Goal: Task Accomplishment & Management: Complete application form

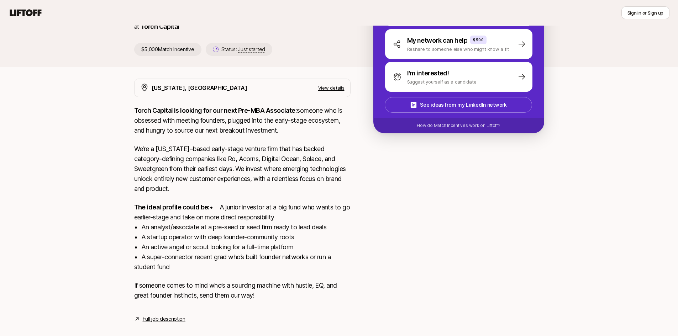
scroll to position [105, 0]
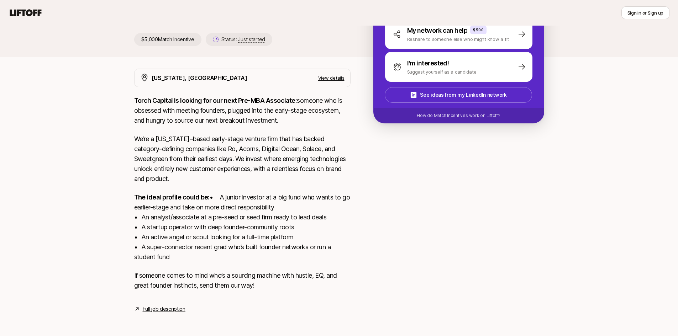
click at [164, 313] on link "Full job description" at bounding box center [164, 309] width 43 height 9
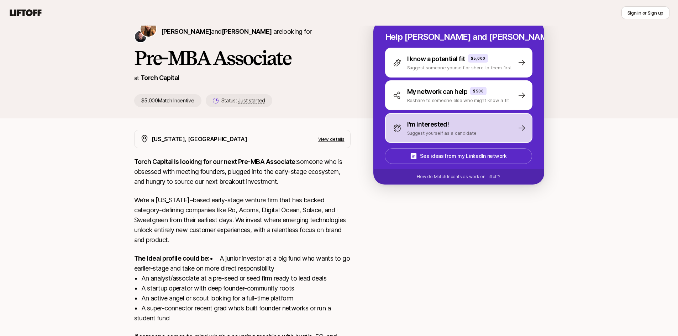
scroll to position [33, 0]
click at [419, 130] on p "Suggest yourself as a candidate" at bounding box center [441, 133] width 69 height 7
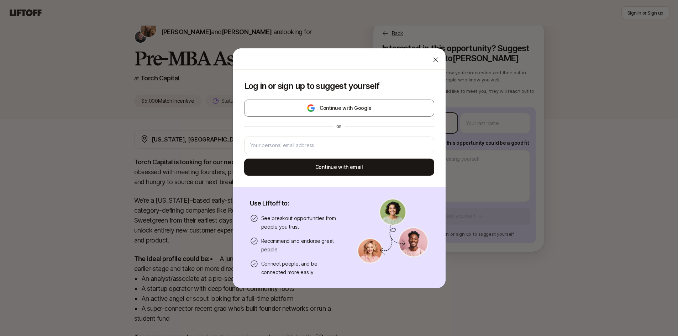
click at [426, 124] on body "New to Liftoff? See how it works Sign in or Sign up Sign in or Sign up [PERSON_…" at bounding box center [339, 135] width 678 height 336
click at [439, 59] on div at bounding box center [339, 58] width 213 height 21
click at [437, 59] on div at bounding box center [435, 60] width 14 height 14
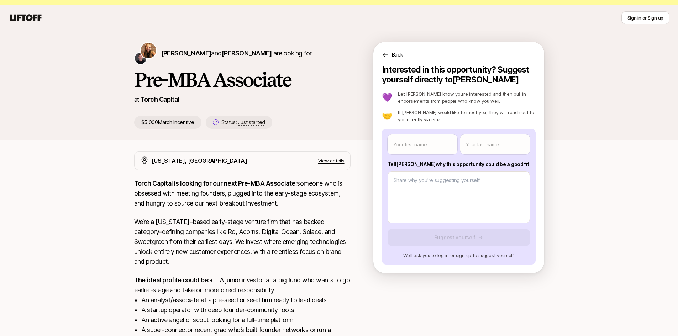
scroll to position [12, 0]
click at [339, 165] on div "[US_STATE], [GEOGRAPHIC_DATA] View details" at bounding box center [248, 161] width 193 height 9
click at [337, 164] on p "View details" at bounding box center [331, 161] width 26 height 7
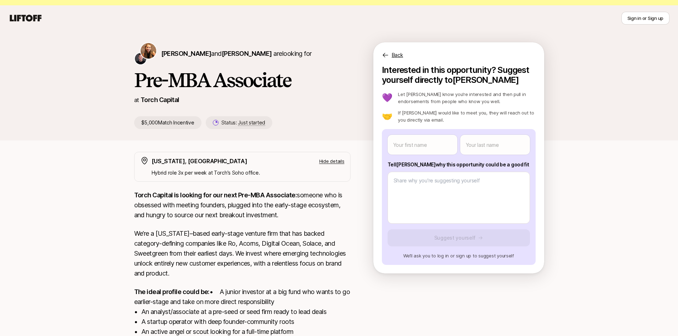
click at [335, 163] on p "Hide details" at bounding box center [331, 161] width 25 height 7
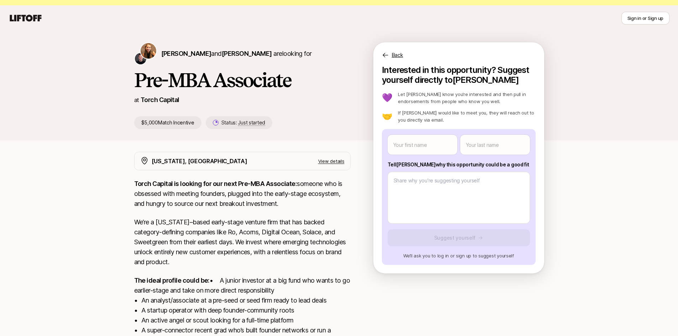
click at [395, 52] on p "Back" at bounding box center [397, 55] width 11 height 9
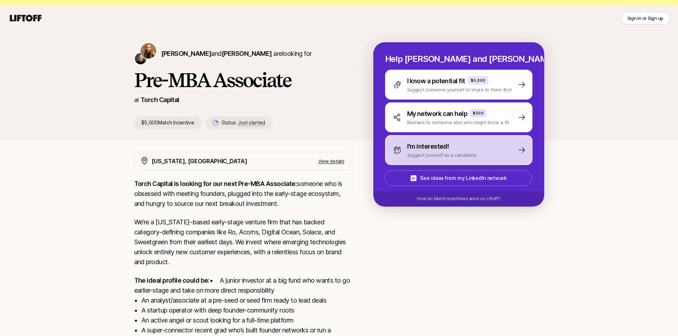
click at [489, 147] on div "I'm interested! Suggest yourself as a candidate" at bounding box center [458, 150] width 147 height 30
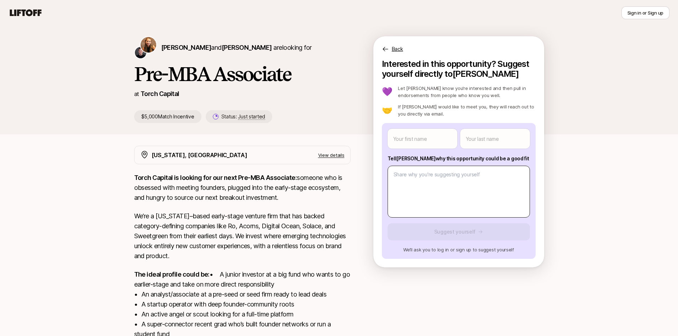
scroll to position [0, 0]
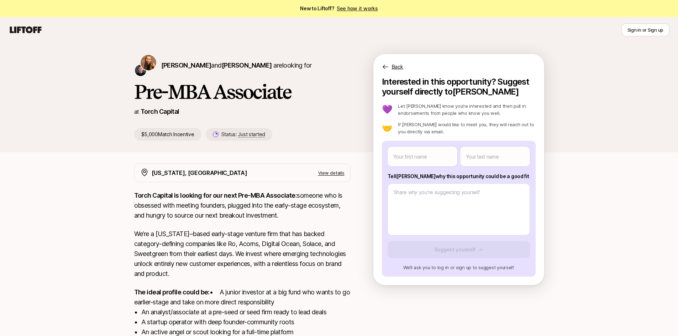
click at [354, 9] on link "See how it works" at bounding box center [356, 8] width 41 height 6
click at [431, 160] on body "New to Liftoff? See how it works Sign in or Sign up Sign in or Sign up [PERSON_…" at bounding box center [339, 168] width 678 height 336
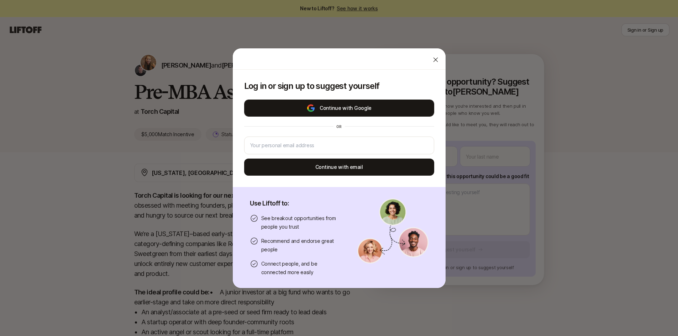
click at [368, 113] on button "Continue with Google" at bounding box center [339, 108] width 190 height 17
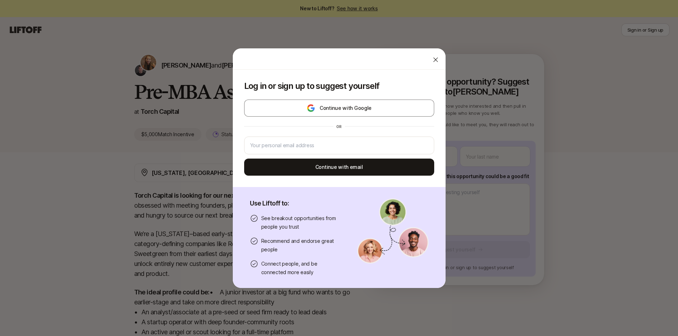
click at [432, 61] on icon at bounding box center [435, 59] width 7 height 7
type textarea "x"
